Goal: Transaction & Acquisition: Purchase product/service

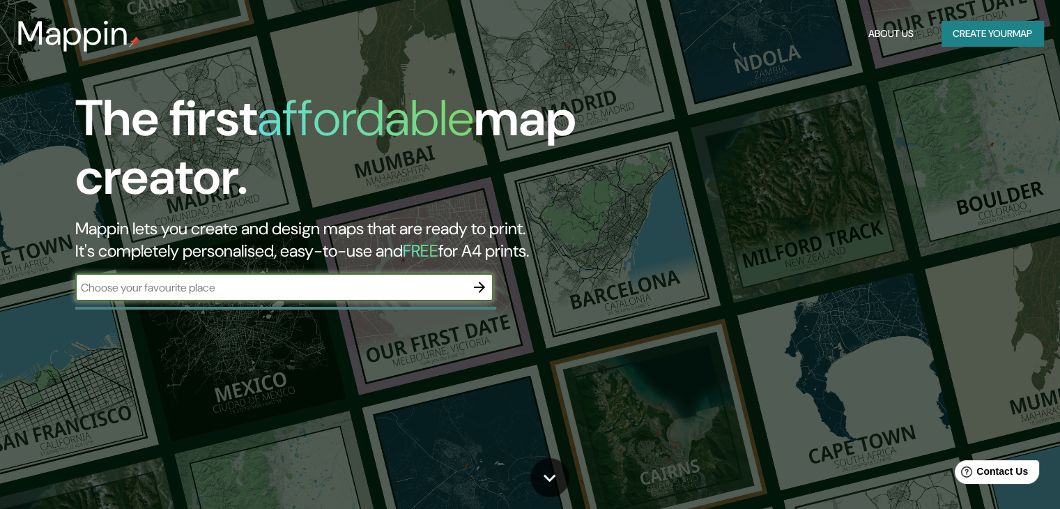
click at [377, 289] on input "text" at bounding box center [270, 287] width 390 height 16
type input "BACALAR, [GEOGRAPHIC_DATA], YUCATAN"
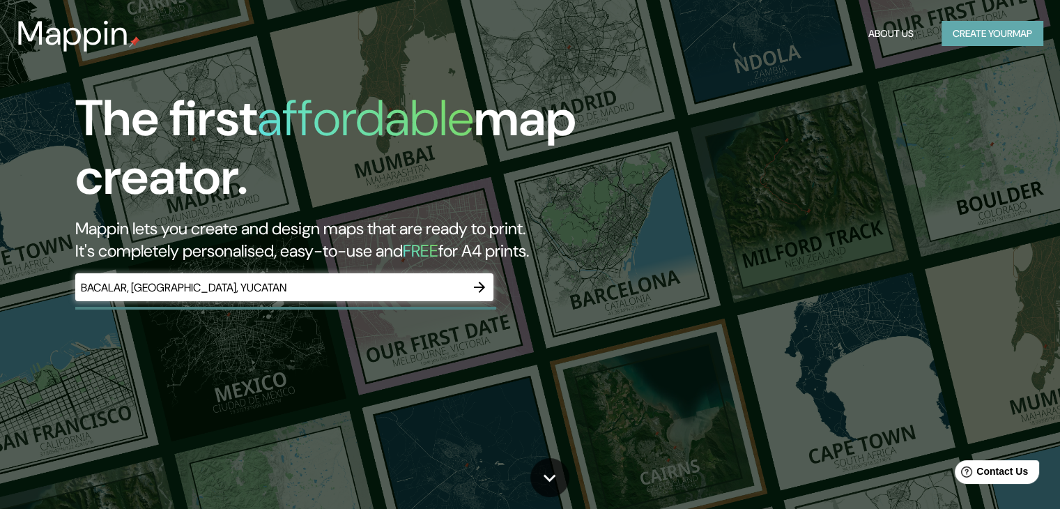
click at [991, 36] on button "Create your map" at bounding box center [992, 34] width 102 height 26
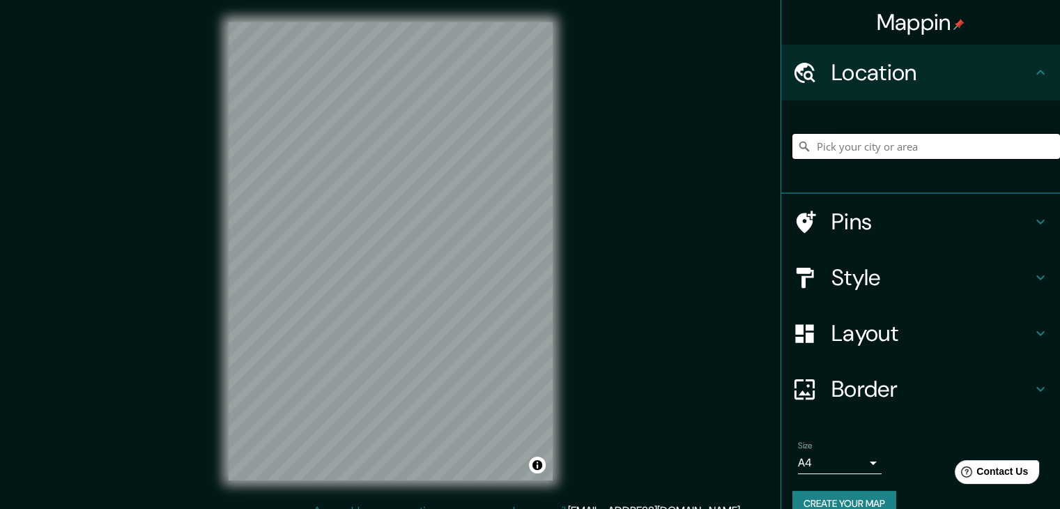
click at [833, 152] on input "Pick your city or area" at bounding box center [926, 146] width 268 height 25
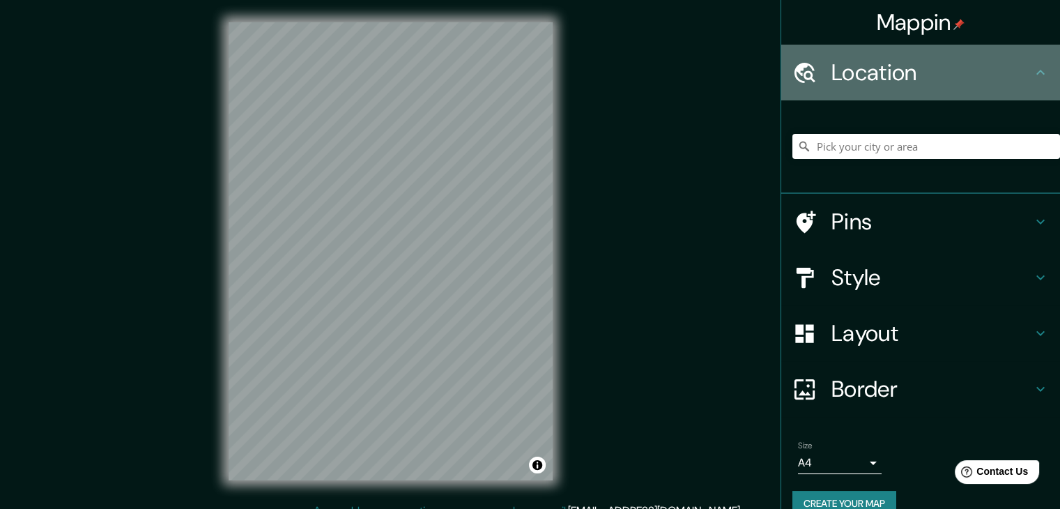
click at [1032, 79] on icon at bounding box center [1040, 72] width 17 height 17
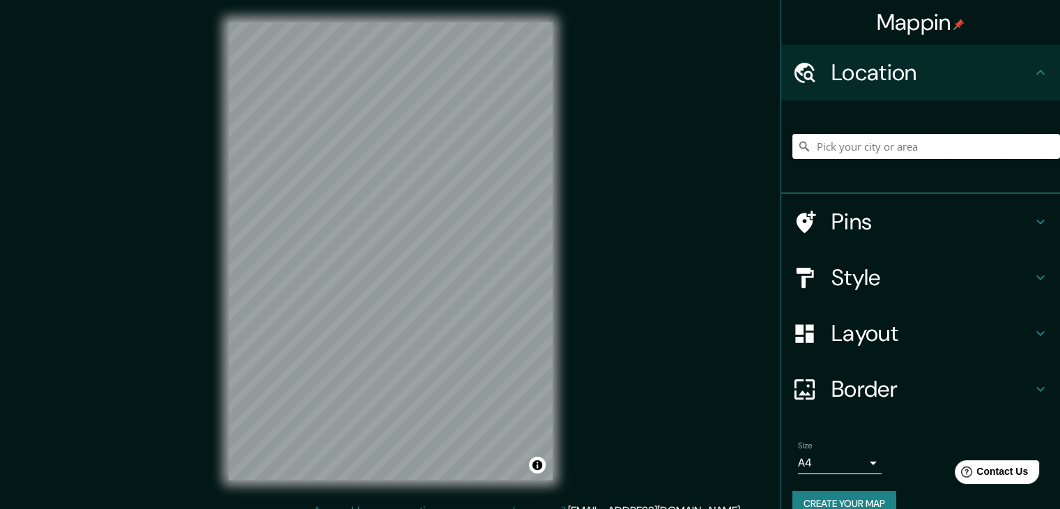
click at [856, 148] on input "Pick your city or area" at bounding box center [926, 146] width 268 height 25
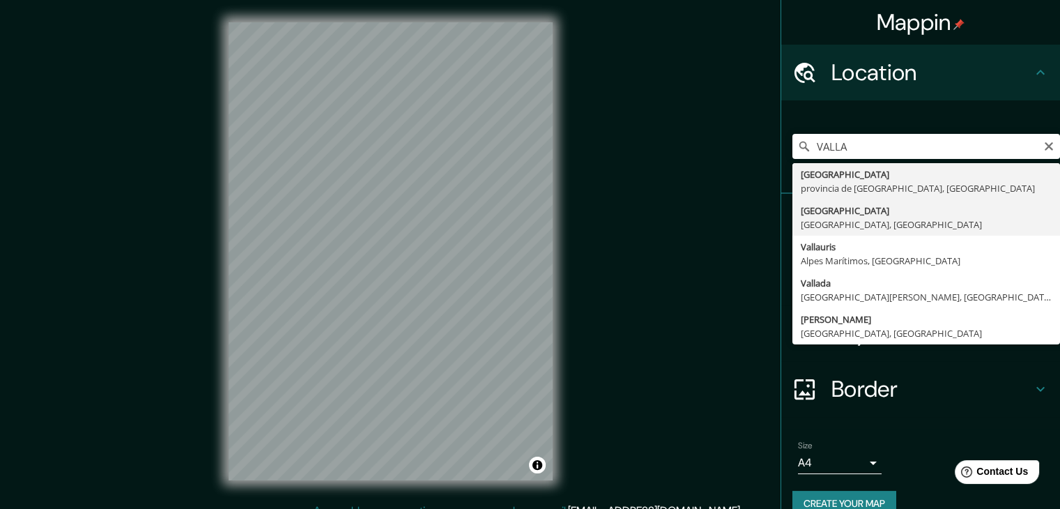
type input "[GEOGRAPHIC_DATA], [GEOGRAPHIC_DATA], [GEOGRAPHIC_DATA]"
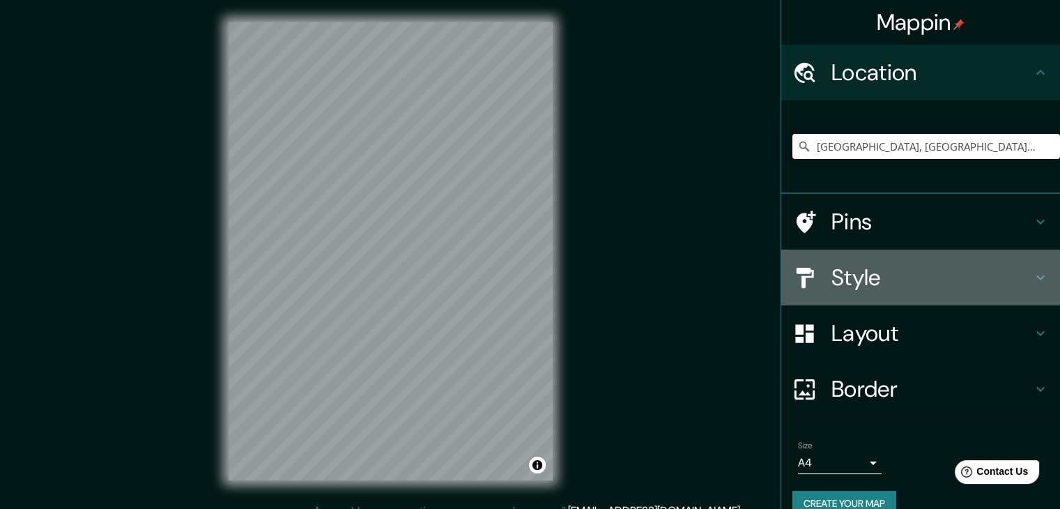
click at [892, 282] on h4 "Style" at bounding box center [931, 277] width 201 height 28
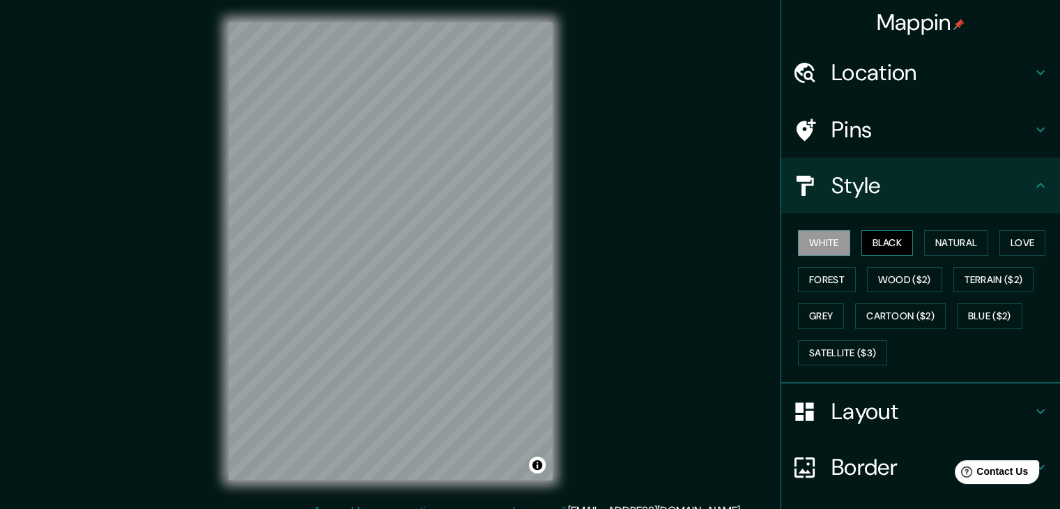
click at [864, 254] on button "Black" at bounding box center [887, 243] width 52 height 26
click at [932, 246] on button "Natural" at bounding box center [956, 243] width 64 height 26
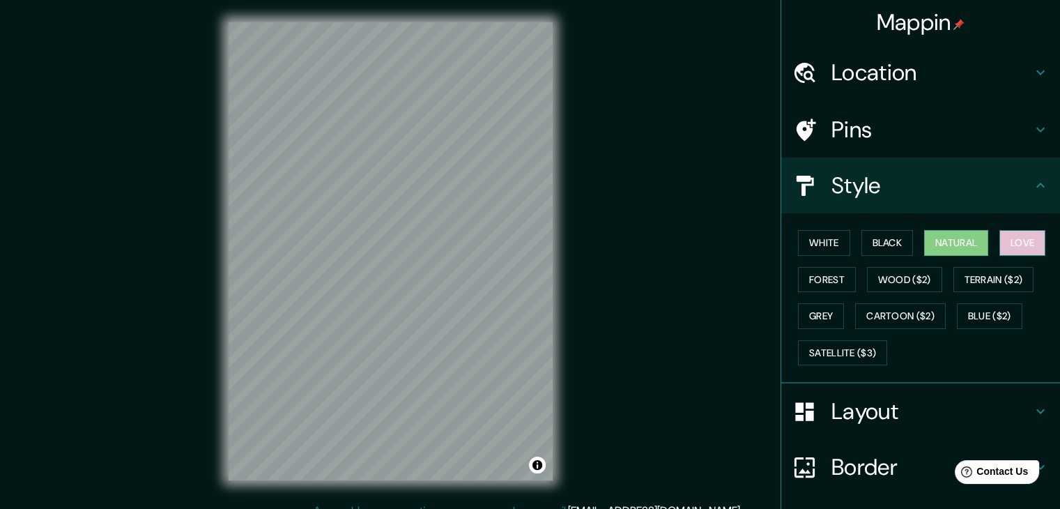
click at [1019, 235] on button "Love" at bounding box center [1022, 243] width 46 height 26
click at [968, 243] on button "Natural" at bounding box center [956, 243] width 64 height 26
click at [811, 274] on button "Forest" at bounding box center [827, 280] width 58 height 26
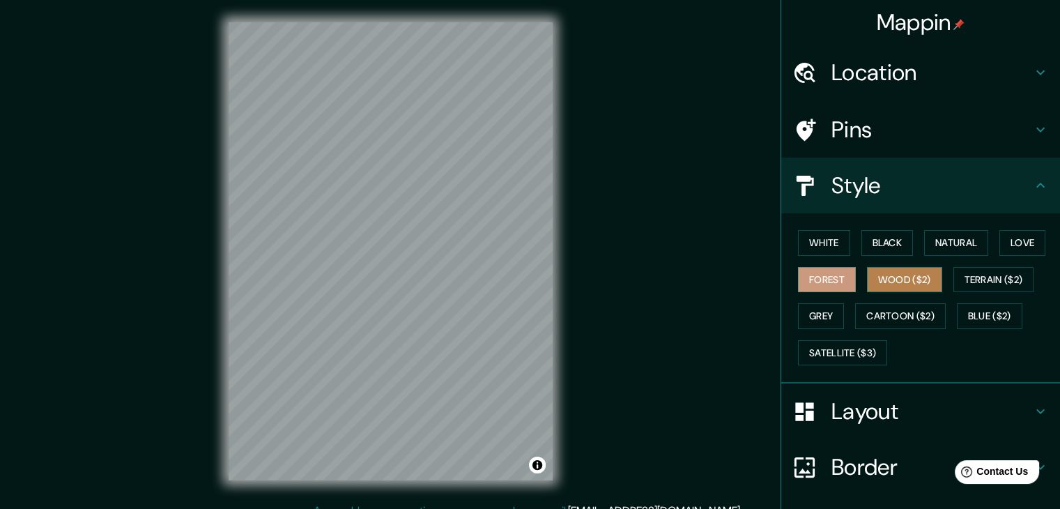
click at [867, 281] on button "Wood ($2)" at bounding box center [904, 280] width 75 height 26
click at [842, 271] on button "Forest" at bounding box center [827, 280] width 58 height 26
click at [817, 313] on button "Grey" at bounding box center [821, 316] width 46 height 26
click at [1000, 255] on div "White Black Natural Love Forest Wood ($2) Terrain ($2) Grey Cartoon ($2) Blue (…" at bounding box center [926, 297] width 268 height 146
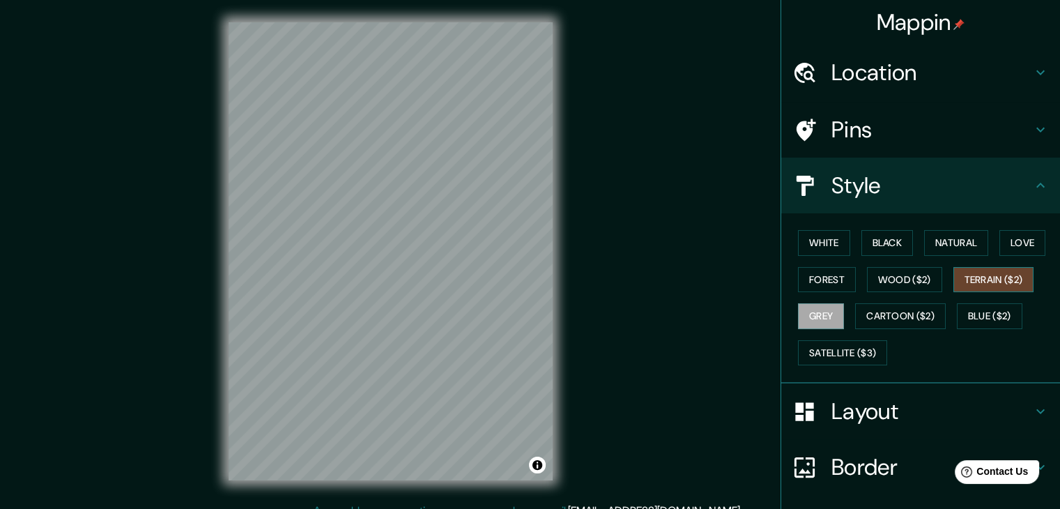
click at [998, 273] on button "Terrain ($2)" at bounding box center [993, 280] width 81 height 26
click at [1025, 247] on button "Love" at bounding box center [1022, 243] width 46 height 26
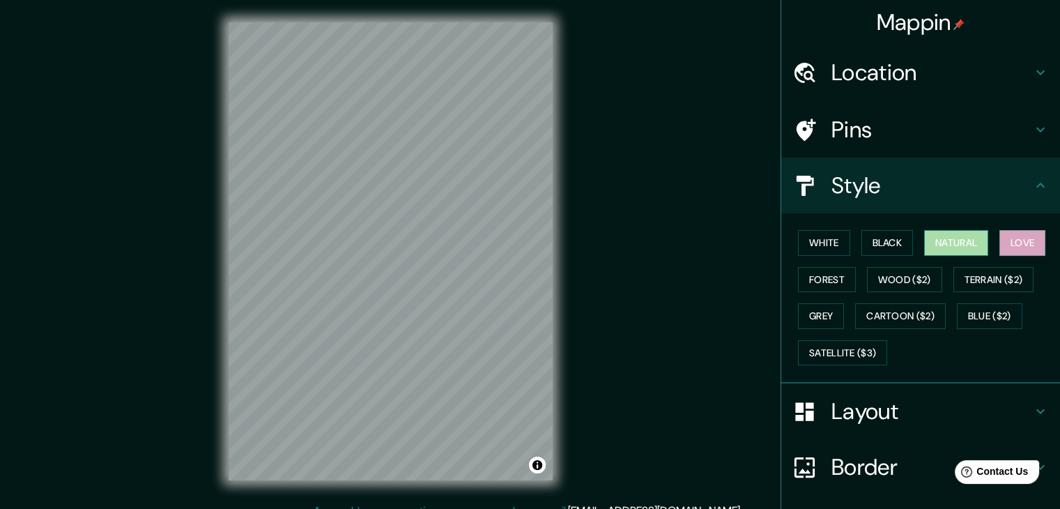
click at [960, 250] on button "Natural" at bounding box center [956, 243] width 64 height 26
click at [828, 285] on button "Forest" at bounding box center [827, 280] width 58 height 26
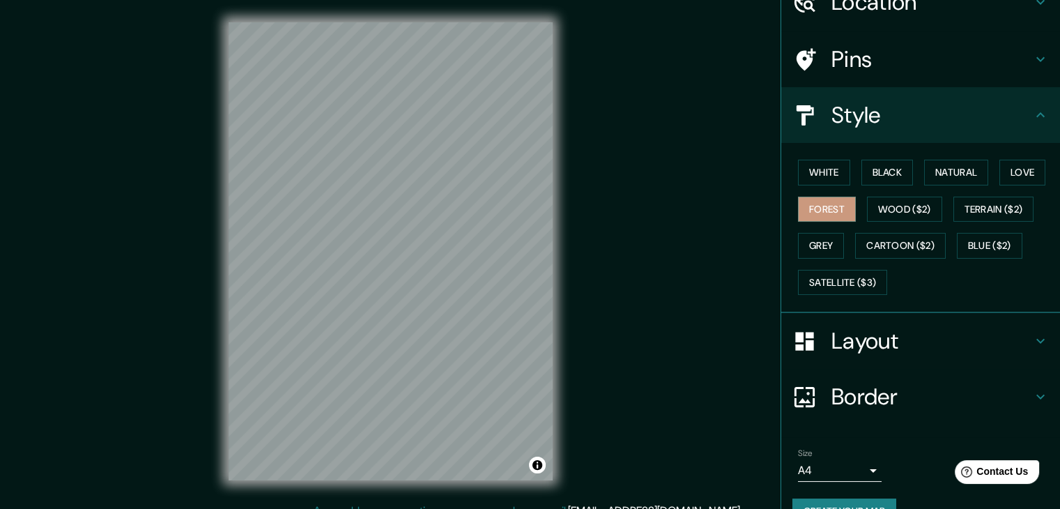
scroll to position [100, 0]
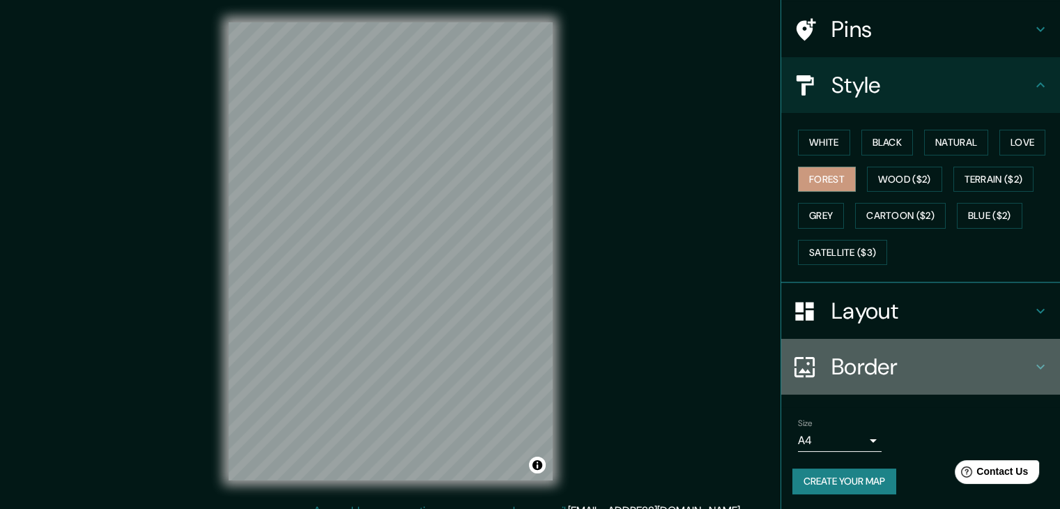
click at [857, 369] on h4 "Border" at bounding box center [931, 367] width 201 height 28
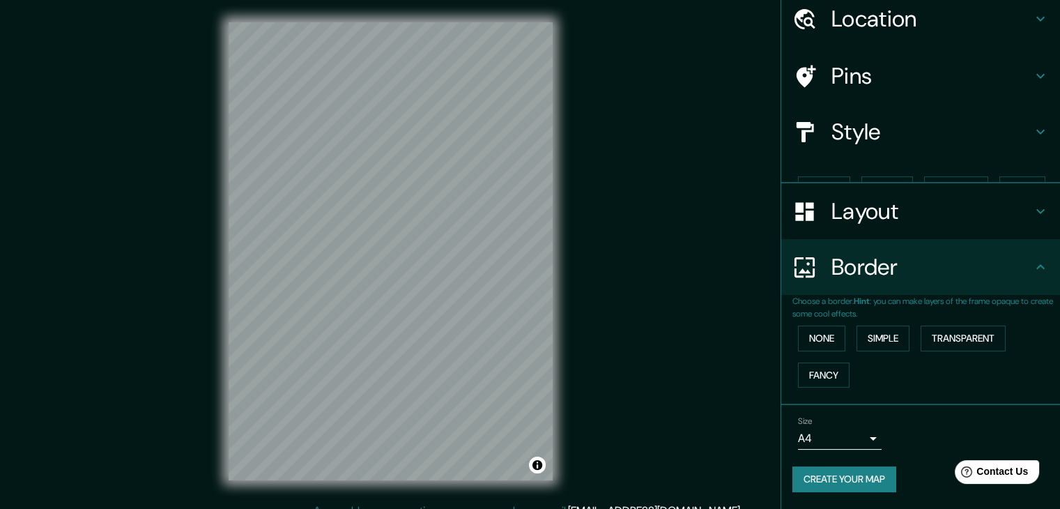
scroll to position [29, 0]
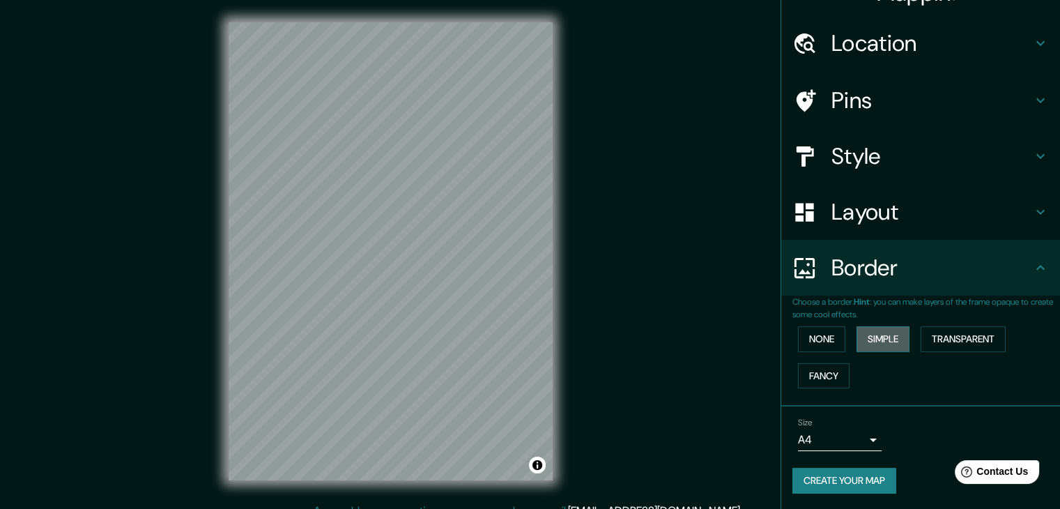
click at [866, 339] on button "Simple" at bounding box center [882, 339] width 53 height 26
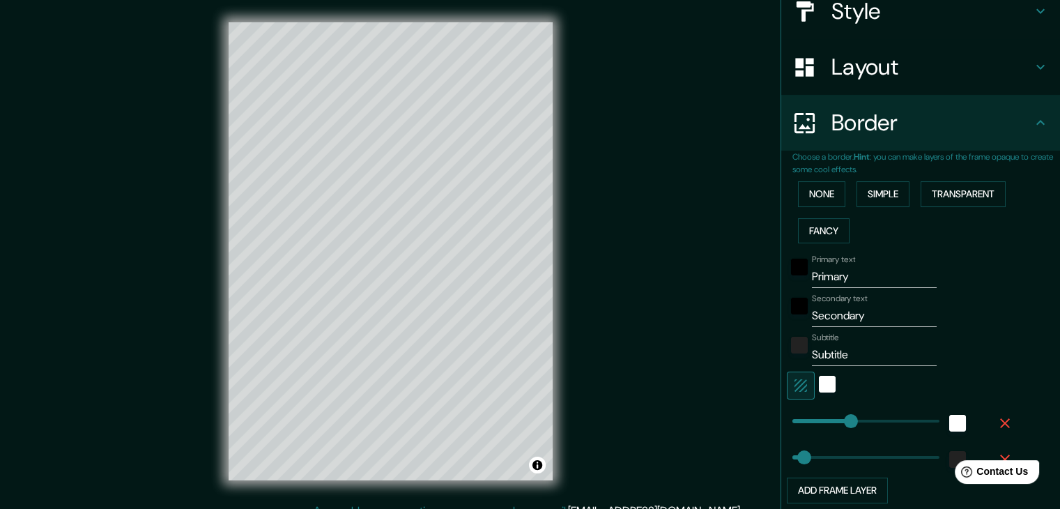
scroll to position [179, 0]
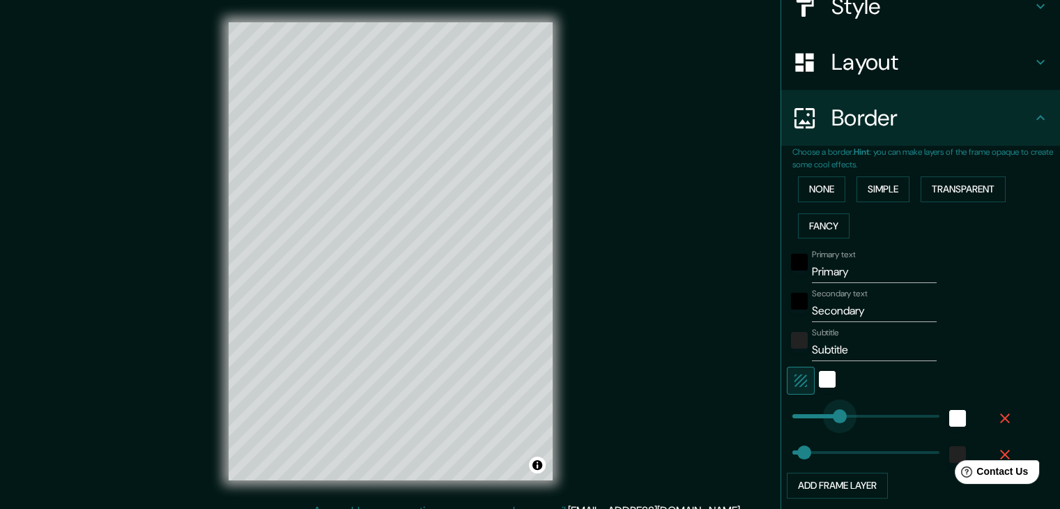
type input "0"
drag, startPoint x: 829, startPoint y: 415, endPoint x: 772, endPoint y: 413, distance: 57.2
type input "0"
drag, startPoint x: 794, startPoint y: 454, endPoint x: 779, endPoint y: 455, distance: 14.7
click at [794, 385] on icon "button" at bounding box center [800, 380] width 17 height 17
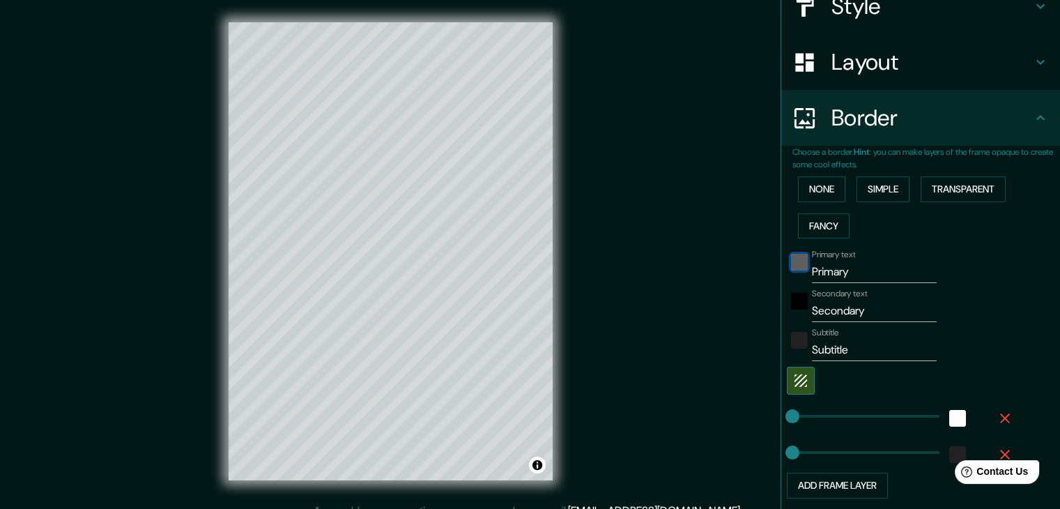
click at [791, 265] on div "black" at bounding box center [799, 262] width 17 height 17
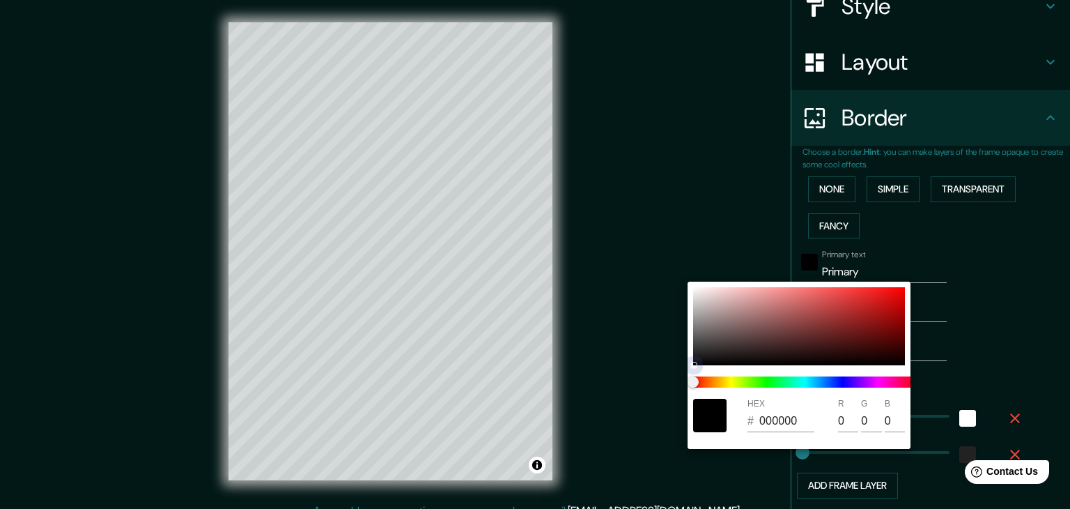
type input "FDFAFA"
type input "253"
type input "250"
drag, startPoint x: 725, startPoint y: 328, endPoint x: 694, endPoint y: 283, distance: 55.1
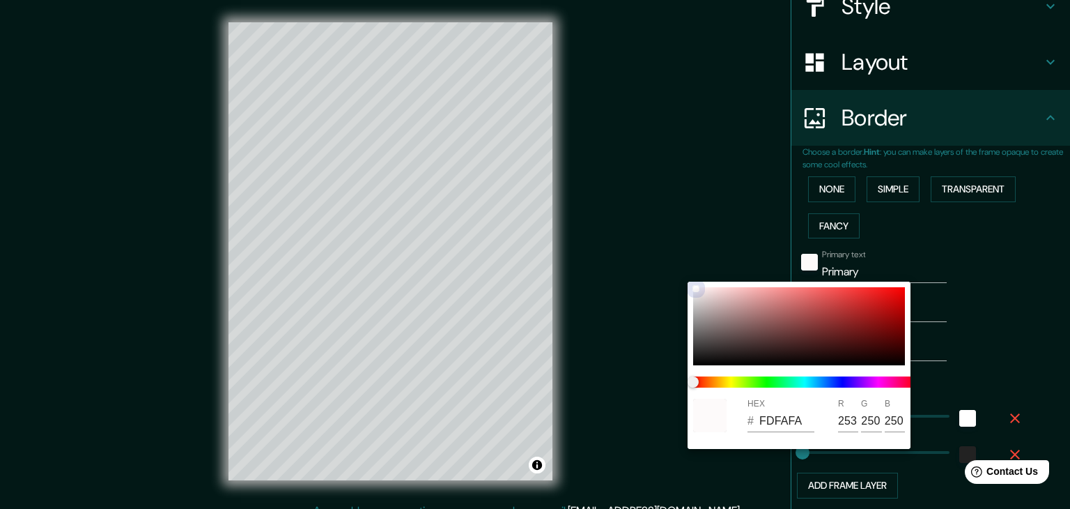
click at [694, 283] on div "HEX # FDFAFA R 253 G 250 B 250" at bounding box center [799, 365] width 223 height 167
click at [667, 224] on div at bounding box center [535, 254] width 1070 height 509
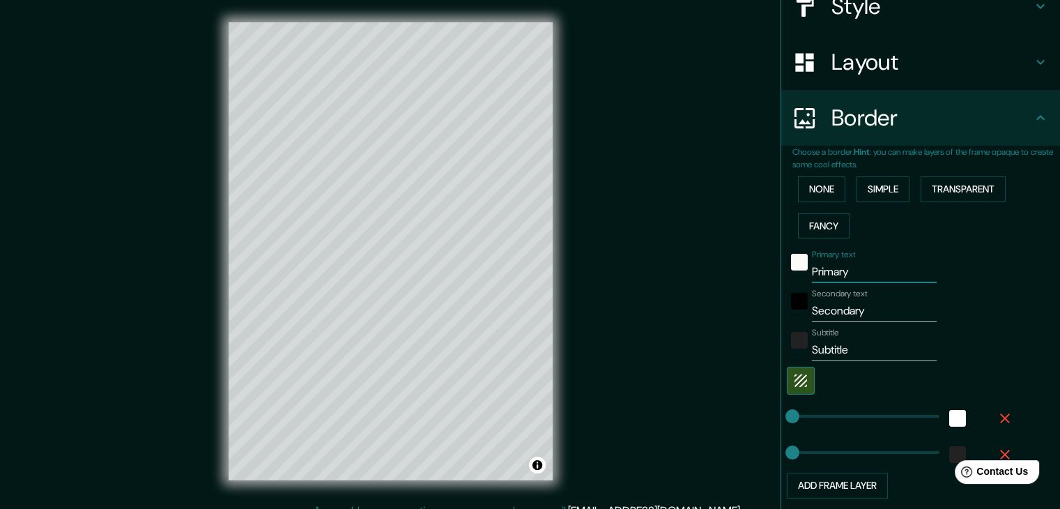
drag, startPoint x: 852, startPoint y: 274, endPoint x: 788, endPoint y: 277, distance: 64.2
click at [788, 277] on div "Primary text Primary" at bounding box center [901, 265] width 229 height 33
type input "[GEOGRAPHIC_DATA]"
drag, startPoint x: 864, startPoint y: 314, endPoint x: 785, endPoint y: 313, distance: 78.7
click at [787, 313] on div "Secondary text Secondary" at bounding box center [901, 305] width 229 height 33
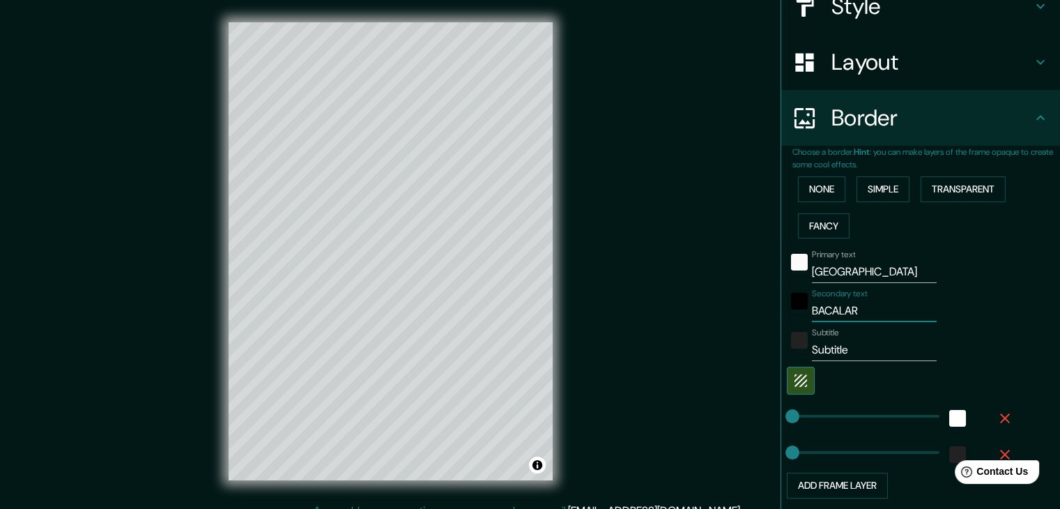
type input "BACALAR"
drag, startPoint x: 844, startPoint y: 349, endPoint x: 778, endPoint y: 351, distance: 66.2
click at [787, 351] on div "Subtitle Subtitle" at bounding box center [901, 344] width 229 height 33
click at [796, 302] on div "black" at bounding box center [799, 301] width 17 height 17
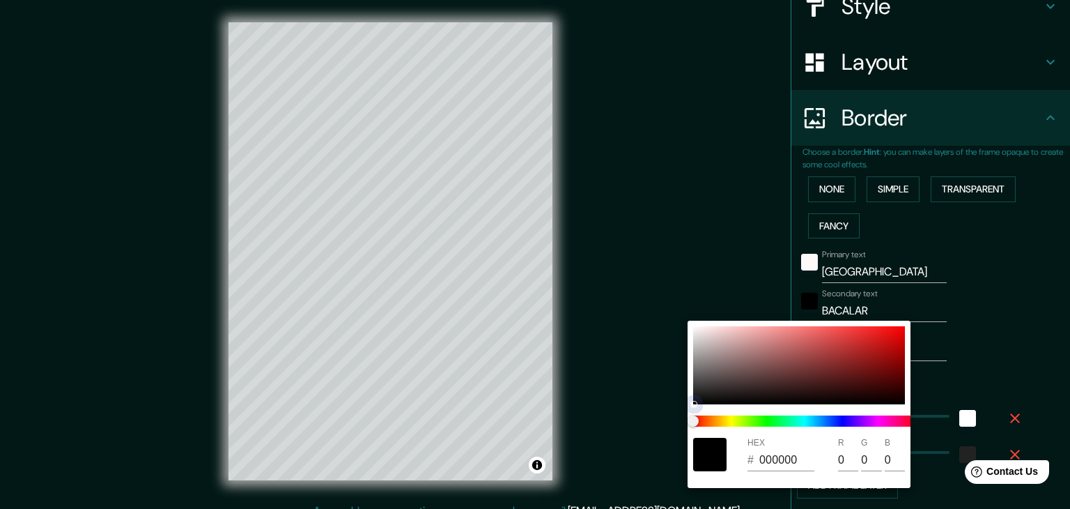
type input "E1D2D2"
type input "225"
type input "210"
type input "EDDFDF"
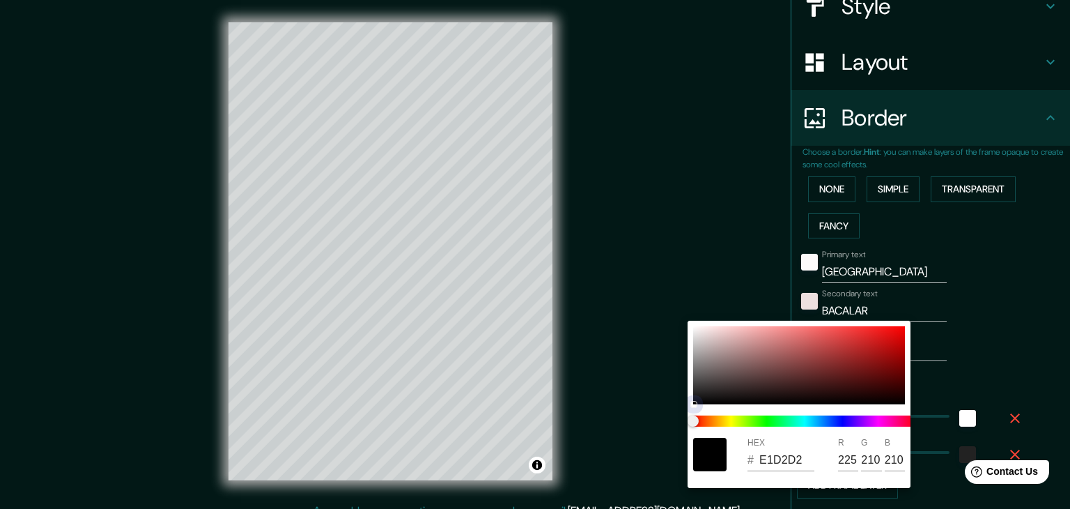
type input "237"
type input "223"
type input "FDF2F2"
type input "253"
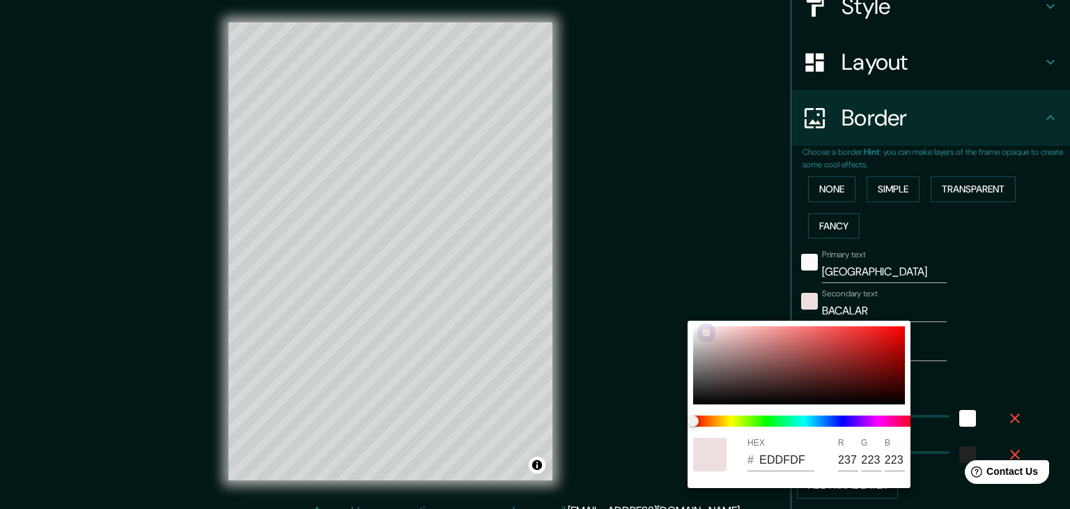
type input "242"
drag, startPoint x: 764, startPoint y: 350, endPoint x: 686, endPoint y: 321, distance: 83.4
click at [686, 321] on div "HEX # FDF2F2 R 253 G 242 B 242" at bounding box center [535, 254] width 1070 height 509
click at [962, 302] on div at bounding box center [535, 254] width 1070 height 509
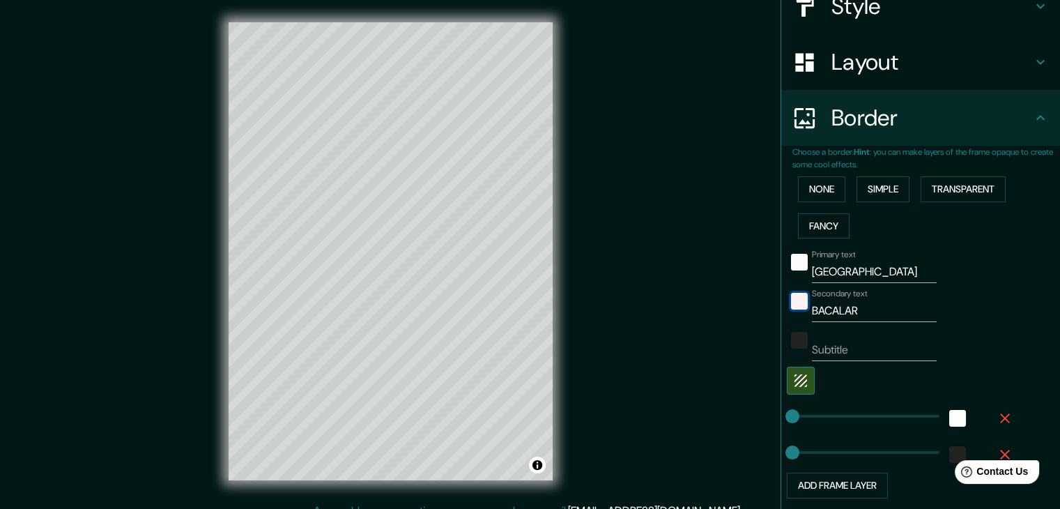
scroll to position [282, 0]
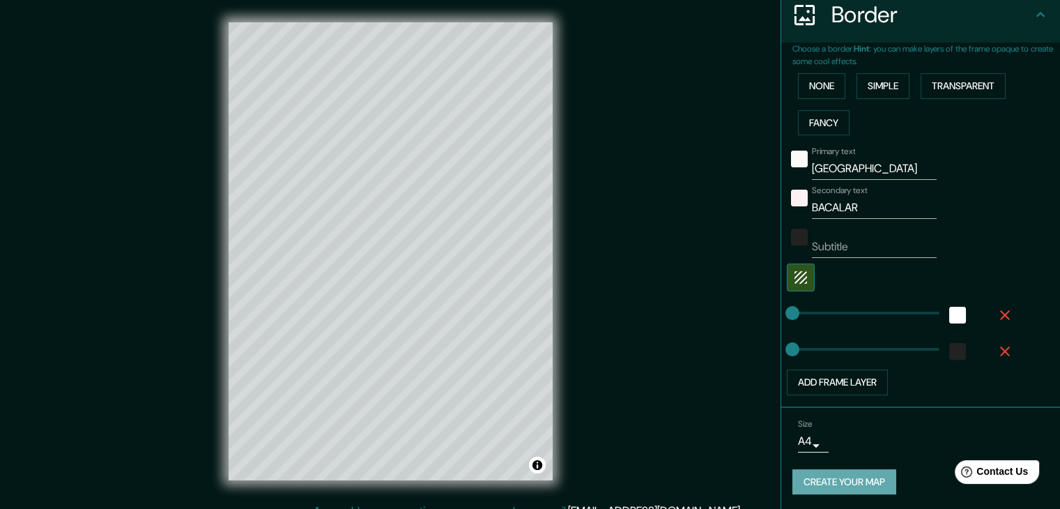
click at [842, 482] on button "Create your map" at bounding box center [844, 482] width 104 height 26
click at [860, 472] on button "Create your map" at bounding box center [844, 482] width 104 height 26
click at [860, 472] on div "Create your map" at bounding box center [920, 482] width 256 height 26
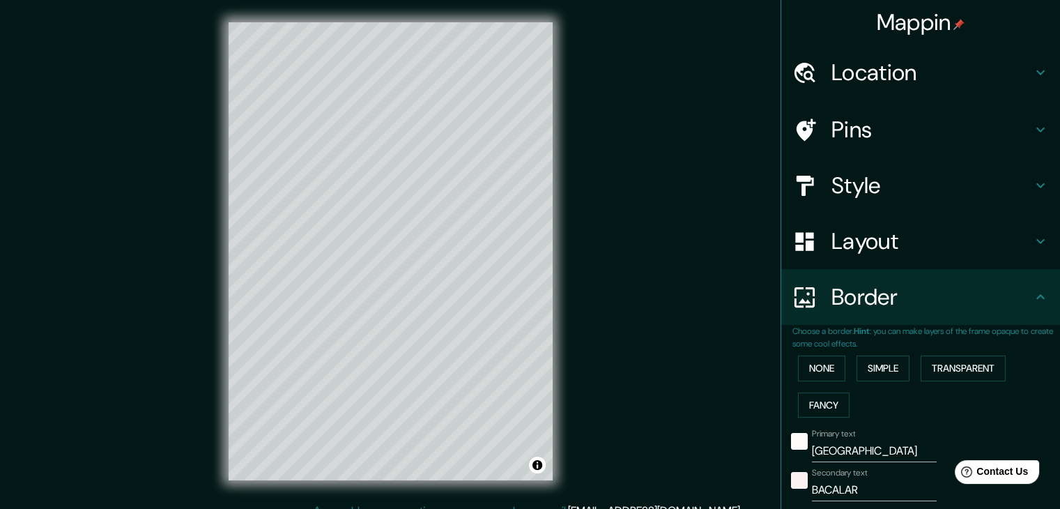
scroll to position [16, 0]
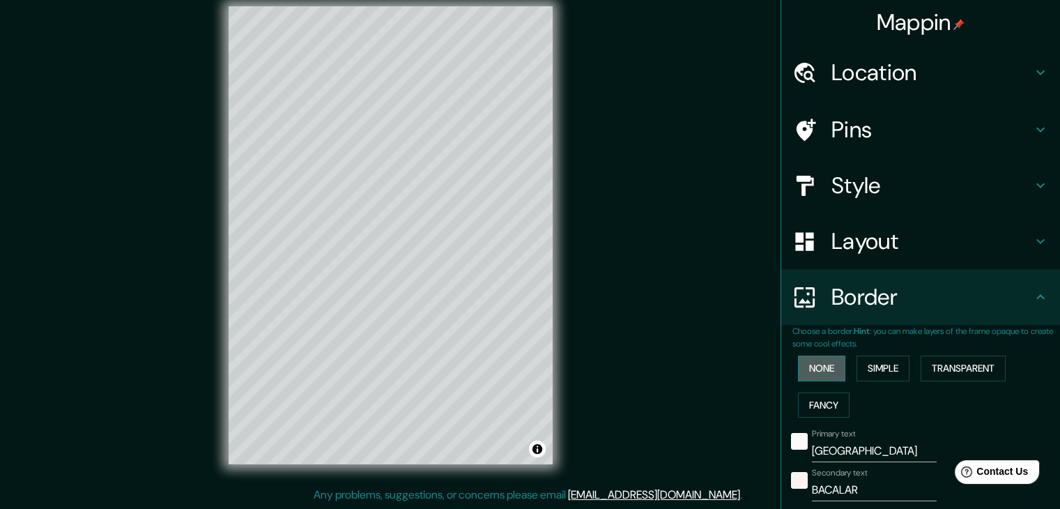
click at [815, 371] on button "None" at bounding box center [821, 368] width 47 height 26
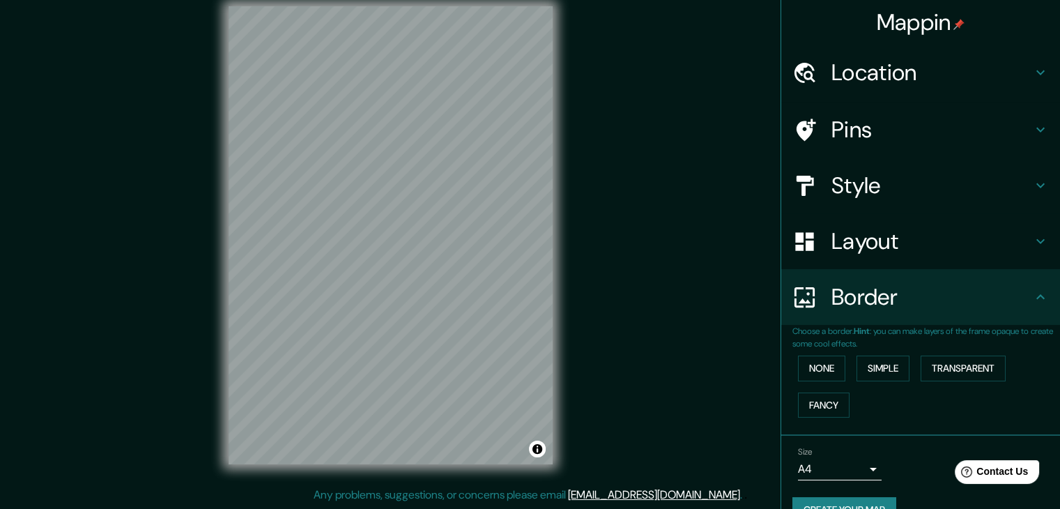
scroll to position [29, 0]
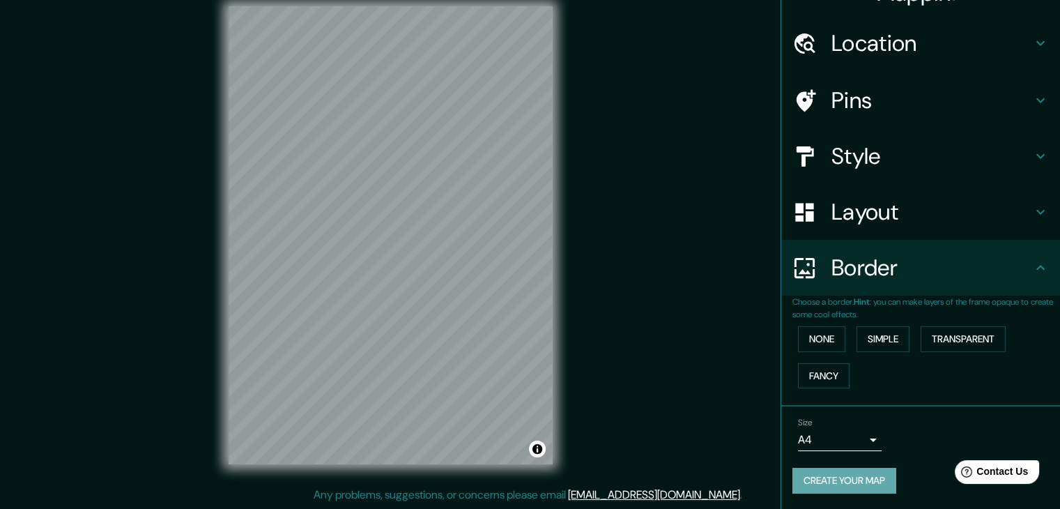
click at [870, 490] on button "Create your map" at bounding box center [844, 481] width 104 height 26
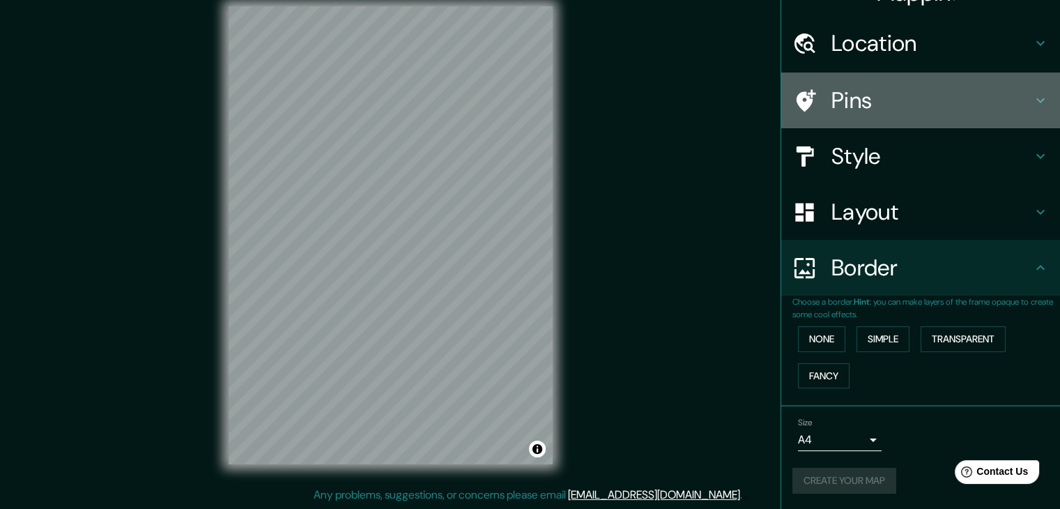
click at [914, 107] on h4 "Pins" at bounding box center [931, 100] width 201 height 28
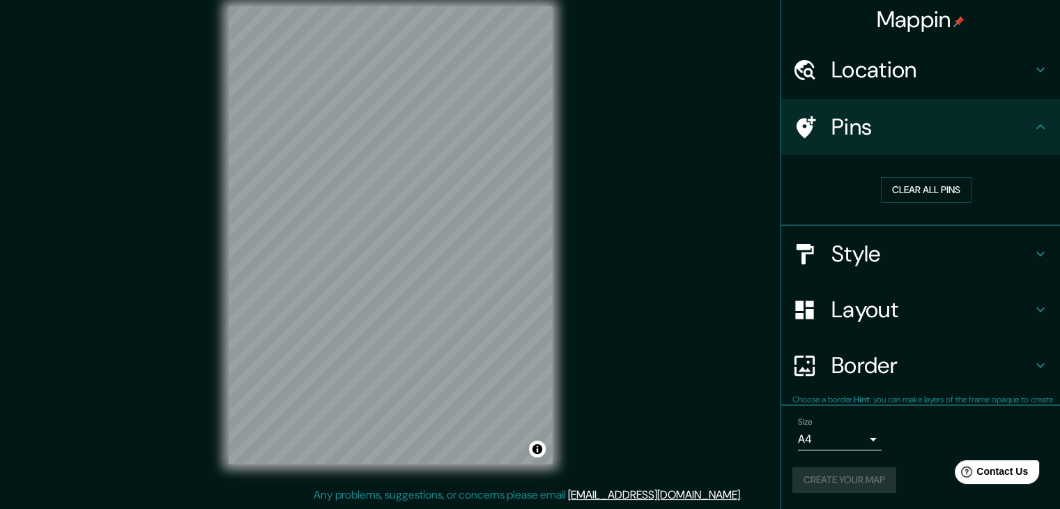
scroll to position [3, 0]
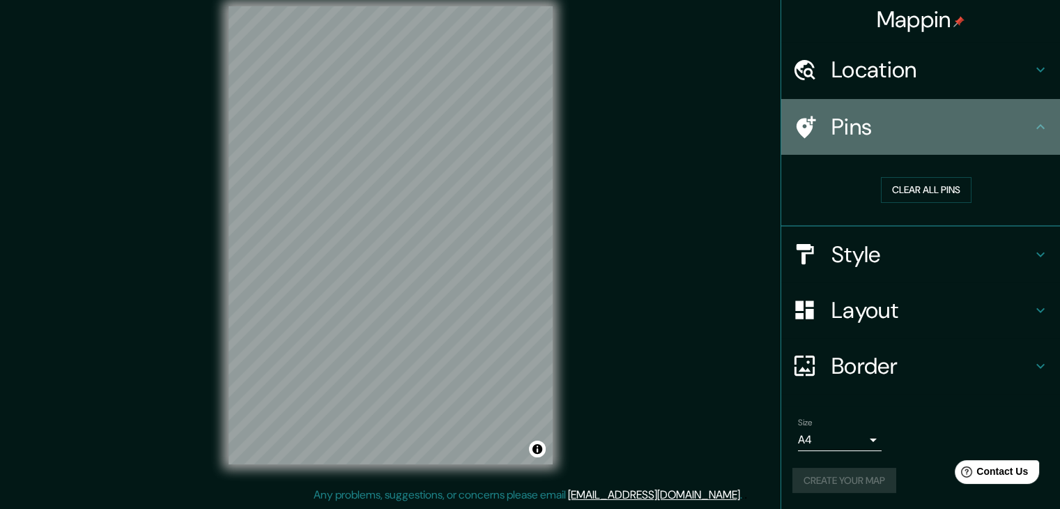
click at [1017, 129] on h4 "Pins" at bounding box center [931, 127] width 201 height 28
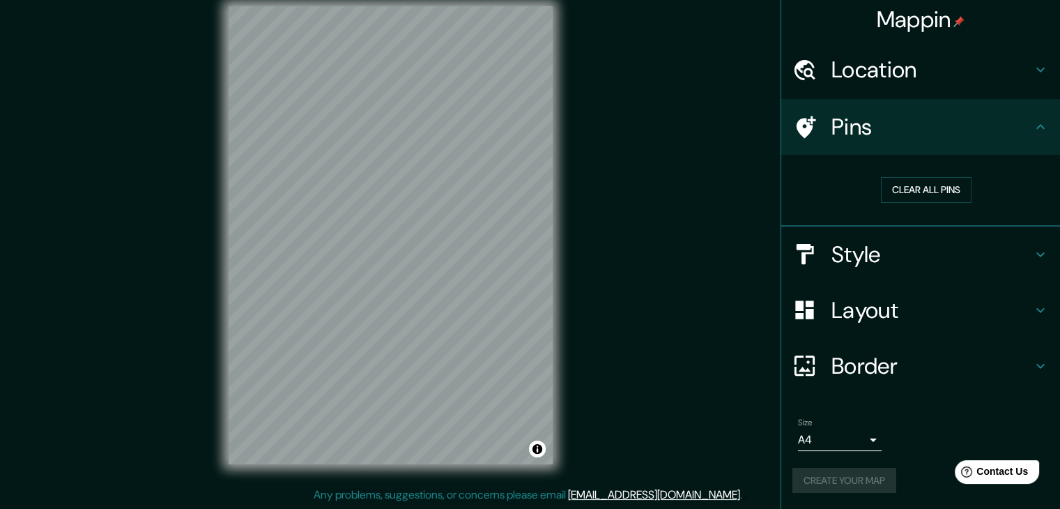
scroll to position [0, 0]
